Goal: Find specific page/section: Find specific page/section

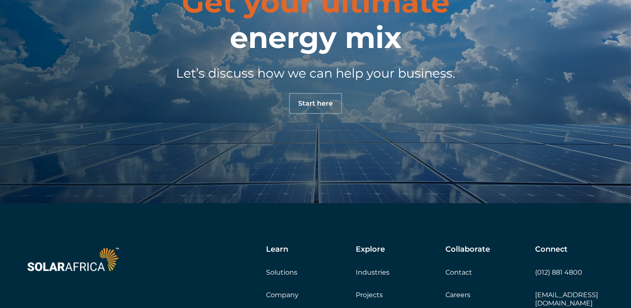
scroll to position [2859, 0]
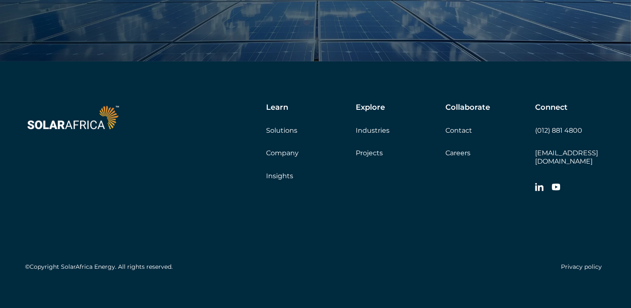
click at [464, 154] on link "Careers" at bounding box center [457, 153] width 25 height 8
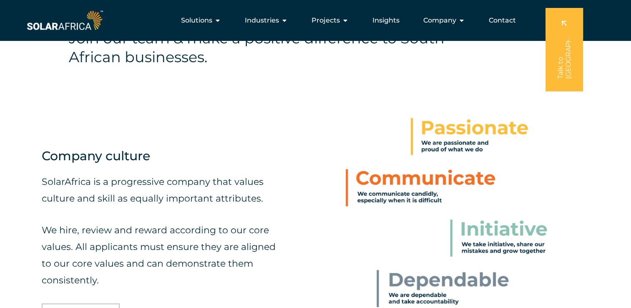
scroll to position [539, 0]
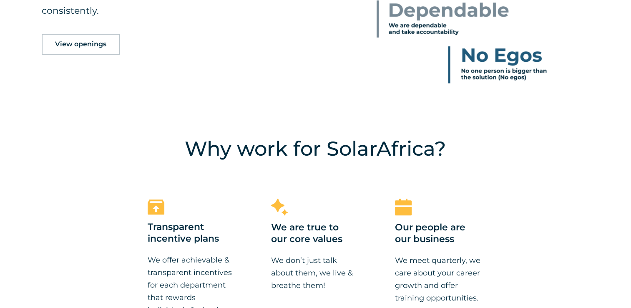
click at [110, 44] on link "View openings" at bounding box center [81, 44] width 78 height 21
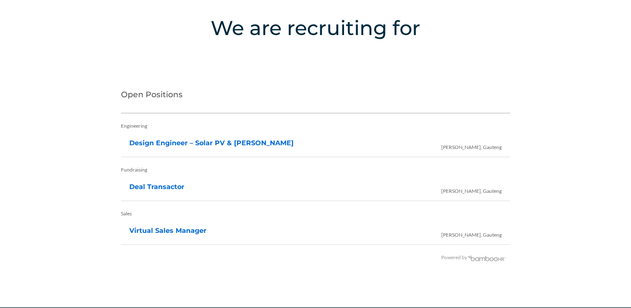
scroll to position [1663, 0]
